Goal: Complete application form

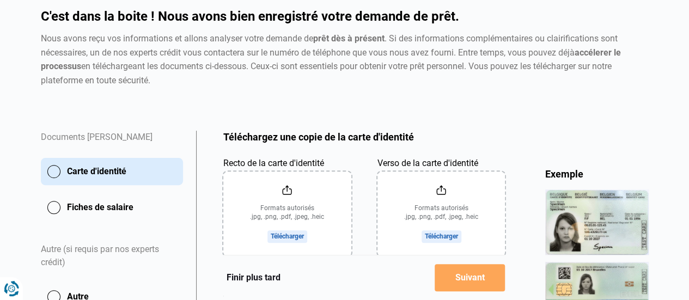
scroll to position [157, 0]
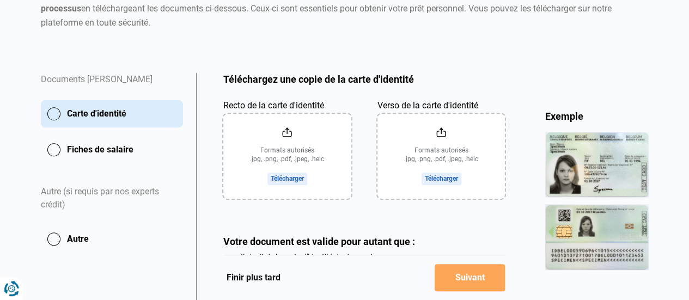
click at [293, 179] on input "Recto de la carte d'identité" at bounding box center [287, 156] width 128 height 85
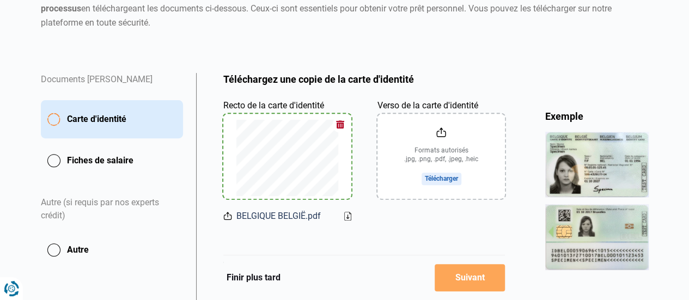
click at [441, 182] on input "Verso de la carte d'identité" at bounding box center [441, 156] width 128 height 85
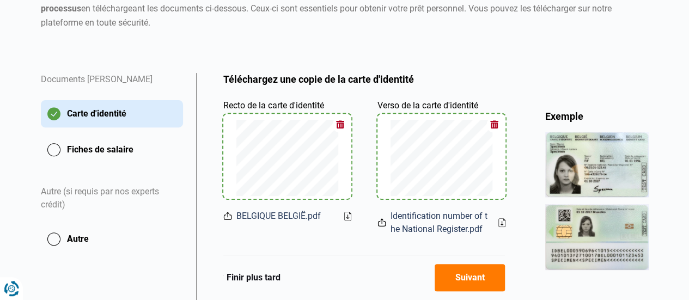
click at [82, 148] on button "Fiches de salaire" at bounding box center [112, 149] width 142 height 27
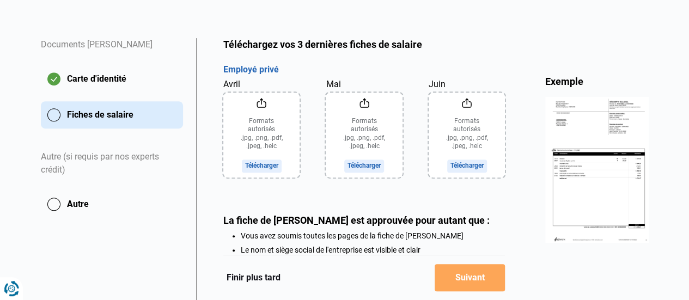
scroll to position [190, 0]
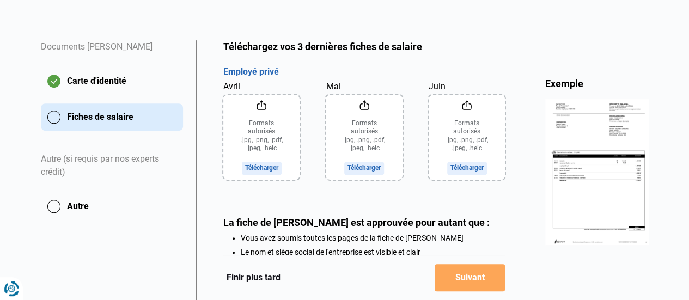
click at [266, 166] on input "Avril" at bounding box center [261, 137] width 77 height 85
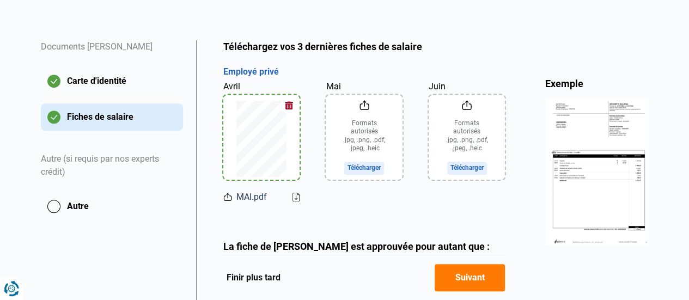
click at [363, 172] on input "Mai" at bounding box center [364, 137] width 76 height 85
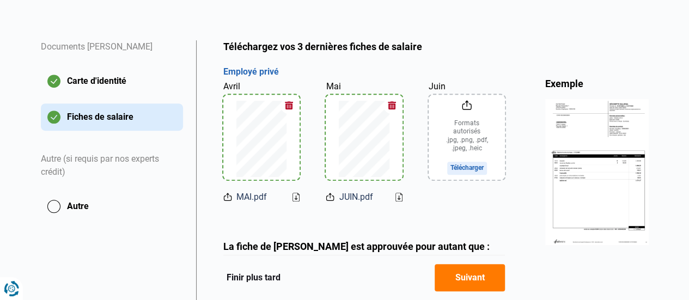
click at [458, 174] on input "Juin" at bounding box center [467, 137] width 76 height 85
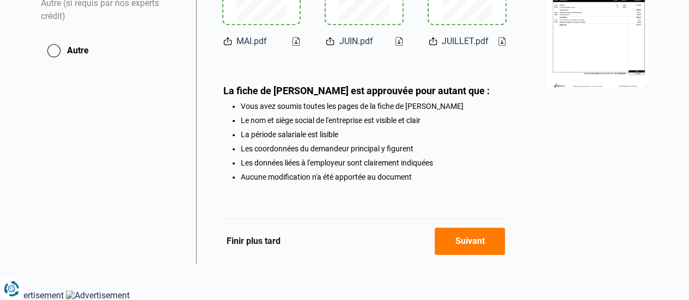
scroll to position [334, 0]
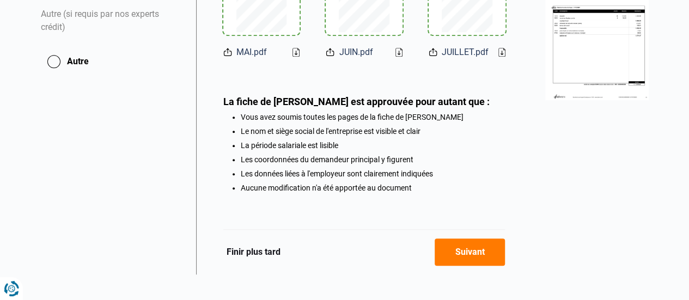
click at [462, 255] on button "Suivant" at bounding box center [470, 252] width 70 height 27
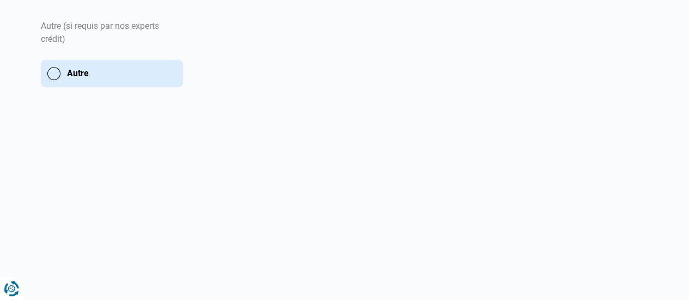
scroll to position [264, 0]
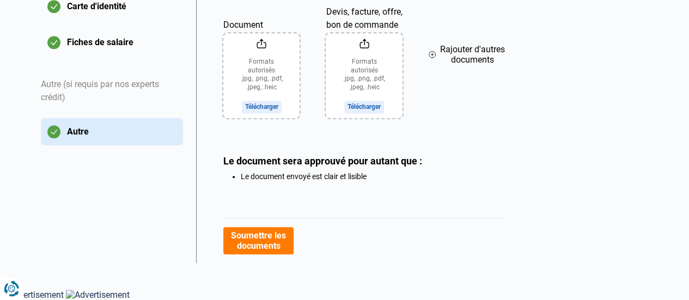
click at [285, 240] on button "Soumettre les documents" at bounding box center [258, 240] width 70 height 27
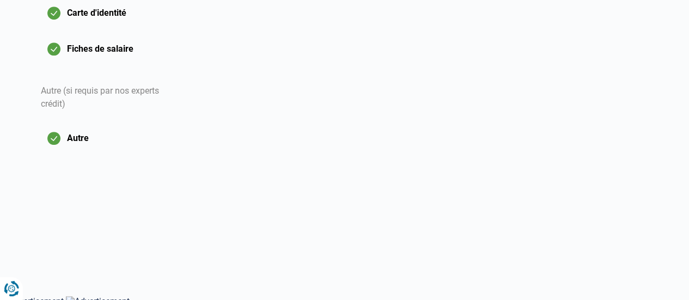
scroll to position [239, 0]
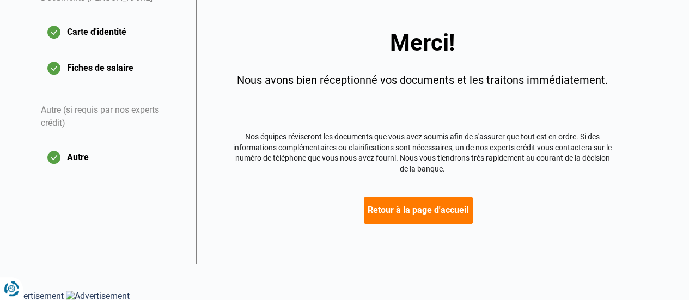
click at [74, 112] on div "Autre (si requis par nos experts crédit)" at bounding box center [112, 116] width 142 height 53
click at [385, 202] on button "Retour à la page d'accueil" at bounding box center [418, 210] width 109 height 27
